Goal: Find specific page/section: Find specific page/section

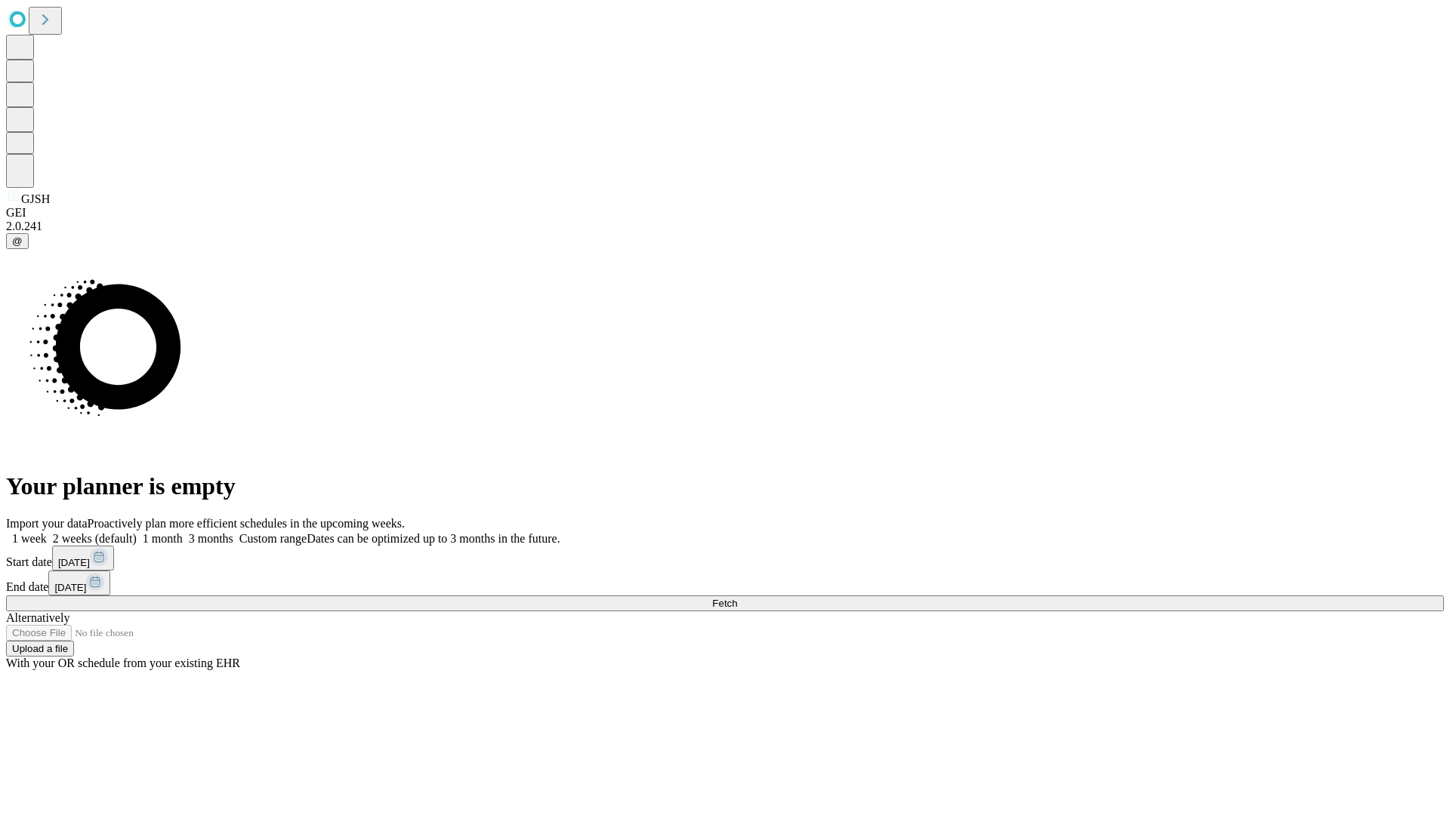
click at [737, 598] on span "Fetch" at bounding box center [724, 603] width 25 height 11
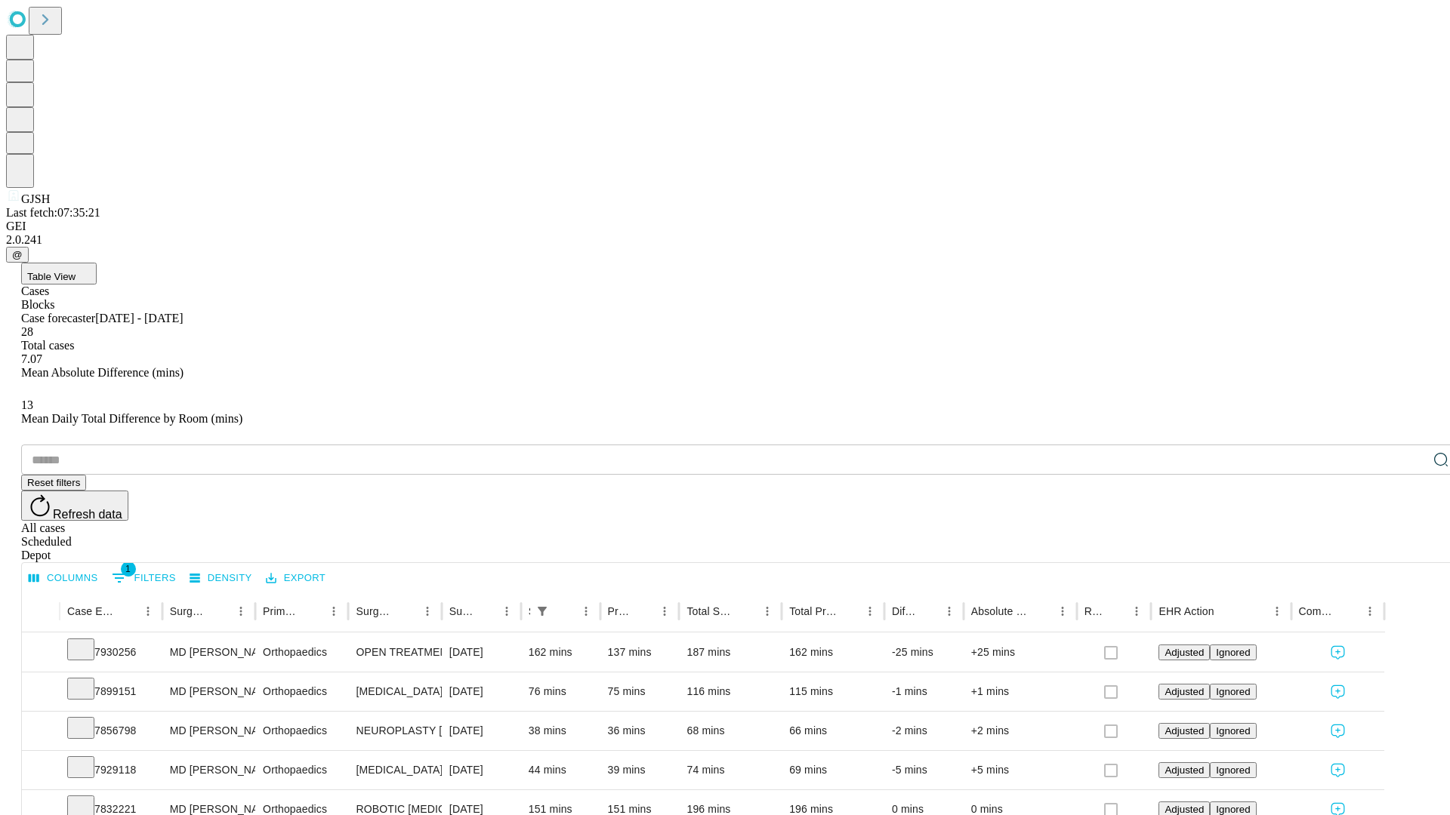
click at [76, 271] on span "Table View" at bounding box center [51, 276] width 48 height 11
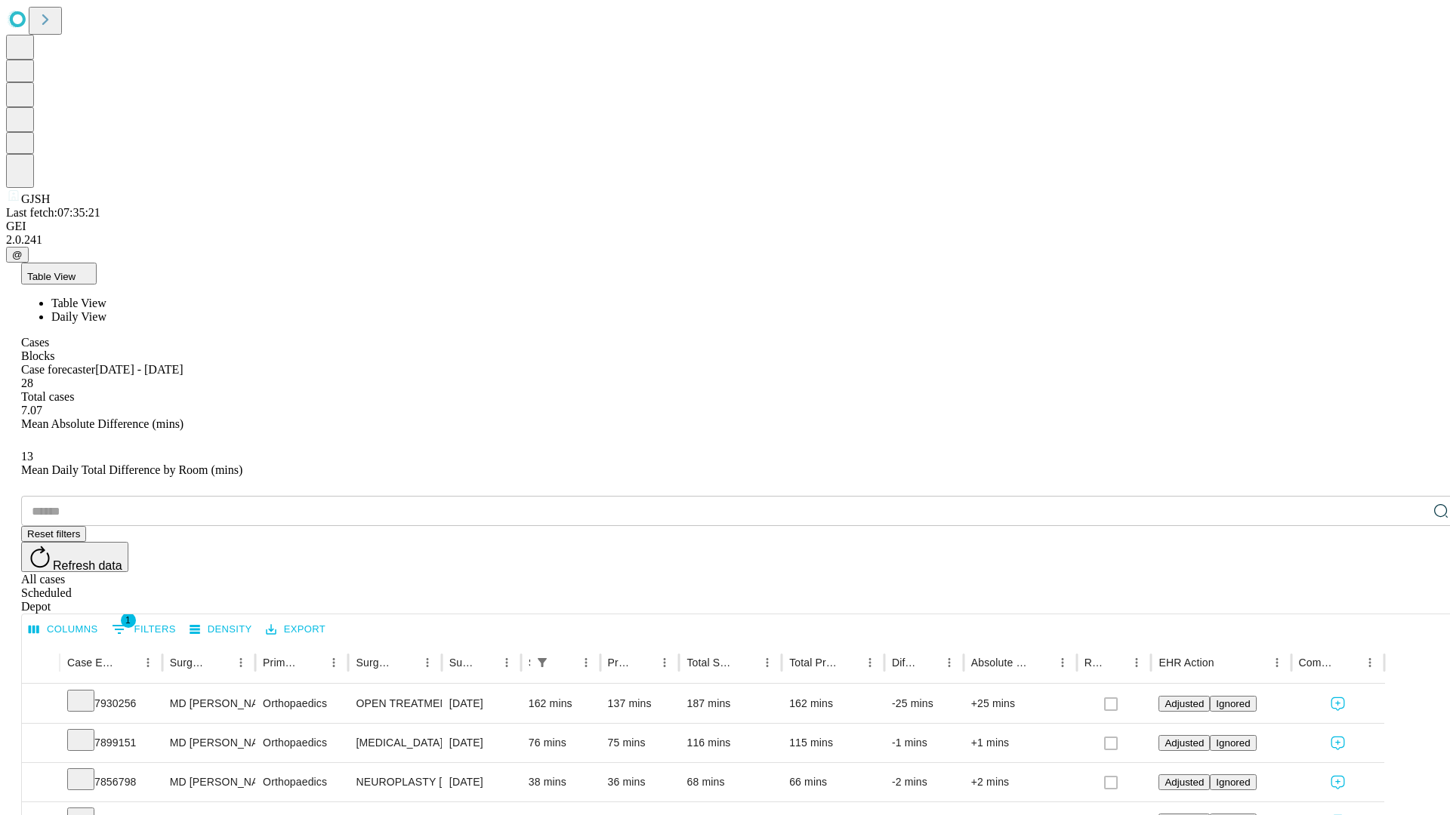
click at [106, 310] on span "Daily View" at bounding box center [78, 316] width 55 height 13
